Goal: Transaction & Acquisition: Purchase product/service

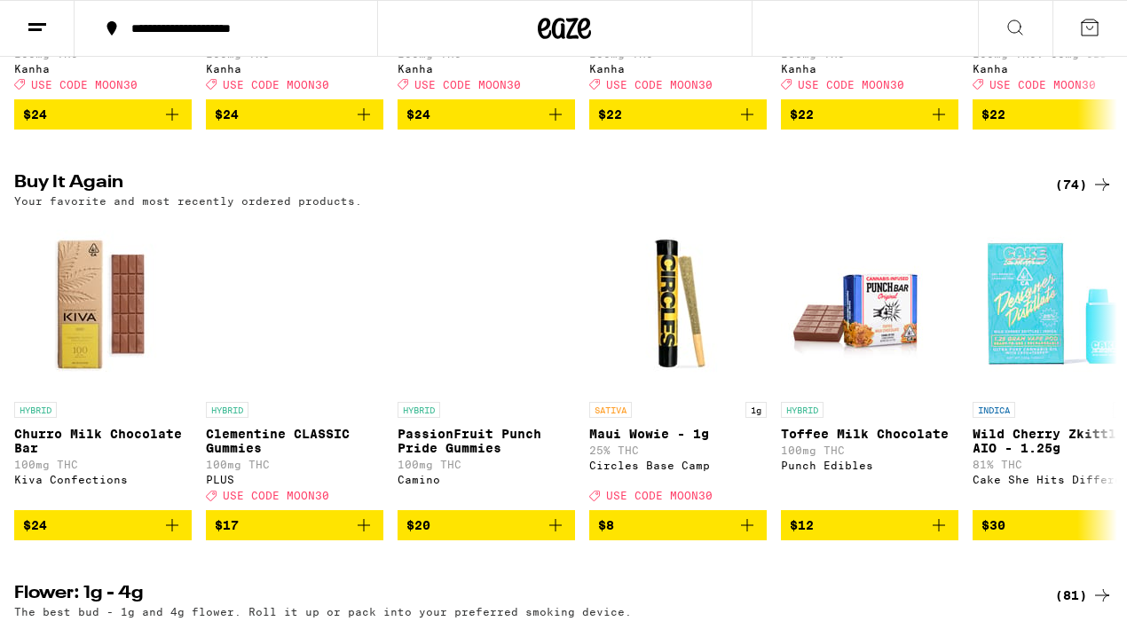
scroll to position [1334, 0]
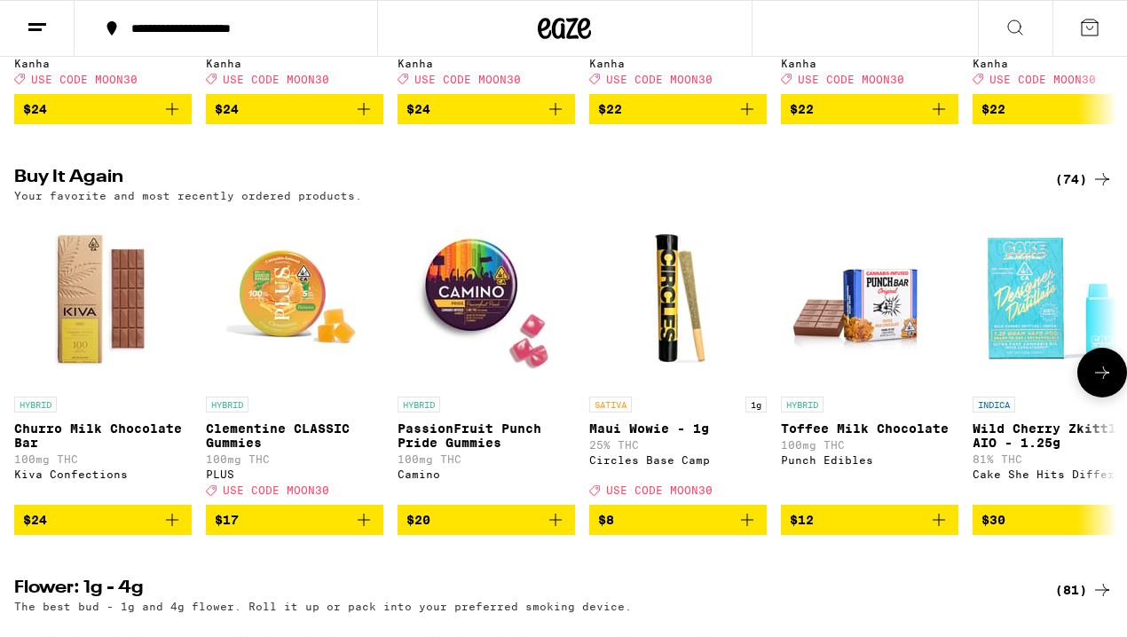
click at [1096, 379] on icon at bounding box center [1102, 373] width 14 height 12
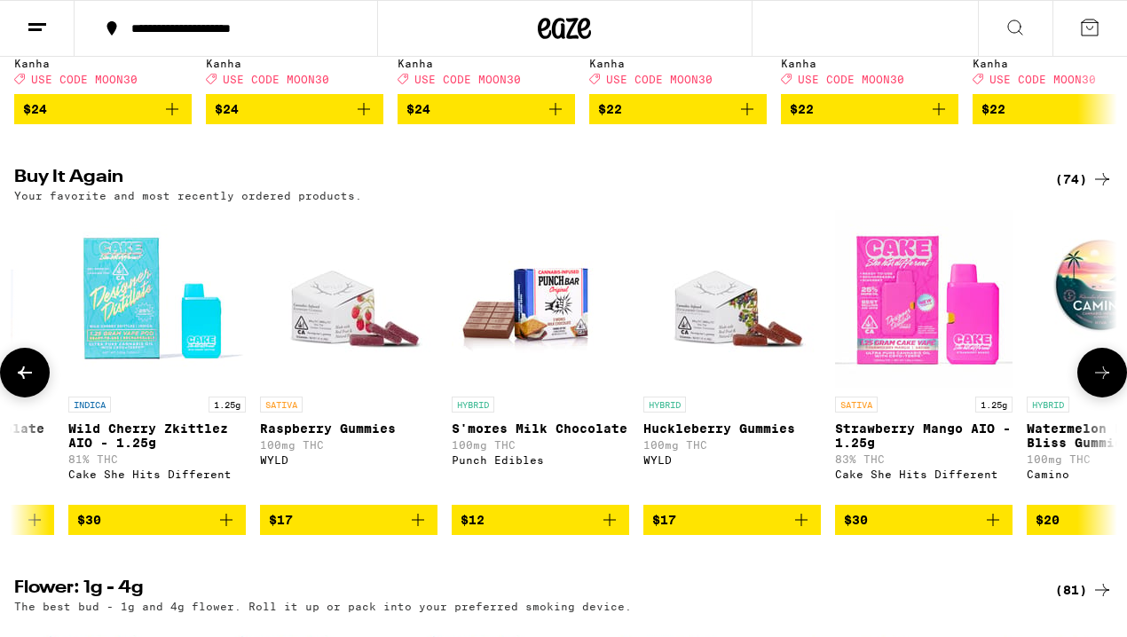
scroll to position [0, 905]
